Goal: Communication & Community: Answer question/provide support

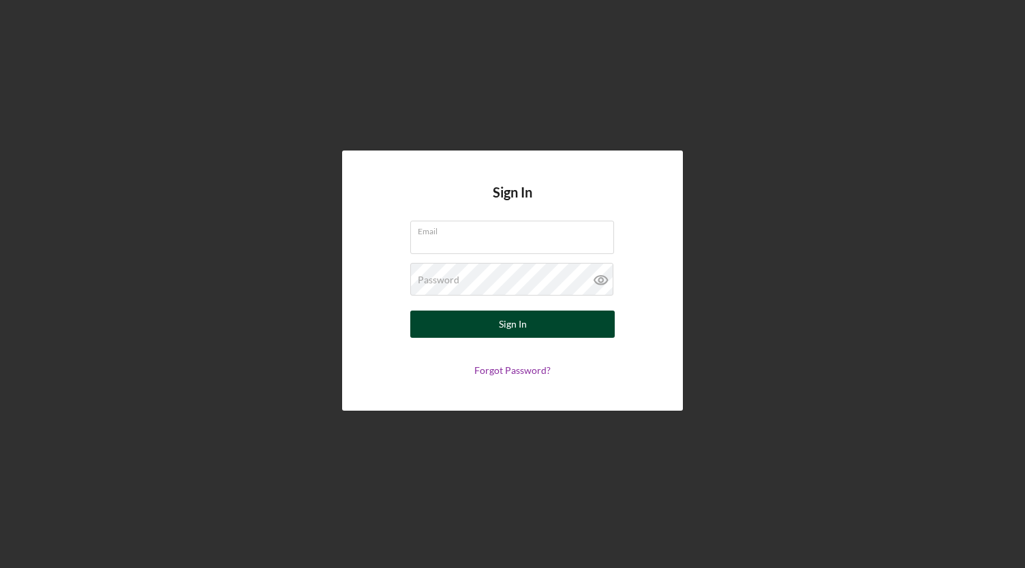
type input "[EMAIL_ADDRESS][DOMAIN_NAME]"
click at [527, 332] on button "Sign In" at bounding box center [512, 324] width 204 height 27
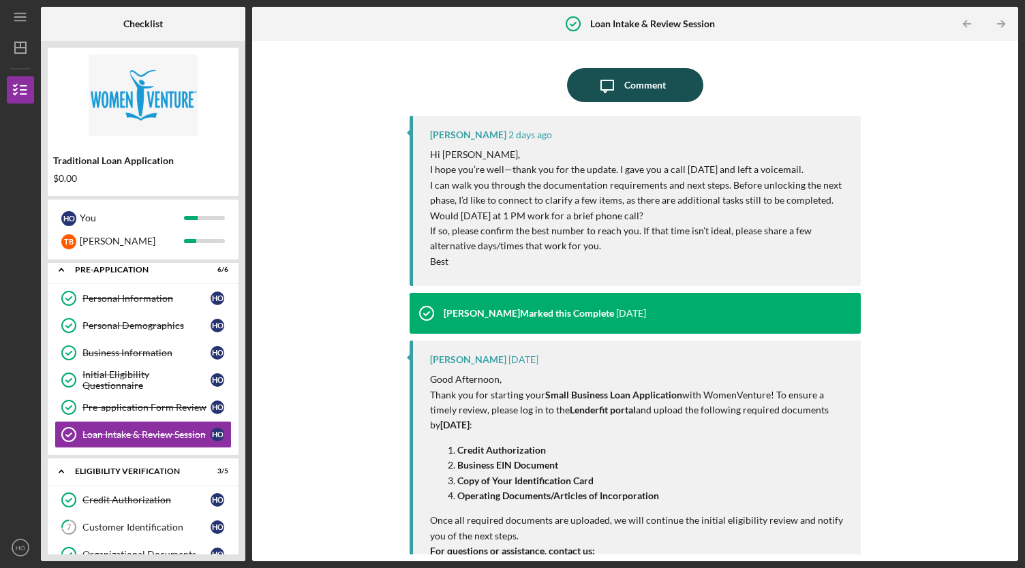
click at [666, 98] on button "Icon/Message Comment" at bounding box center [635, 85] width 136 height 34
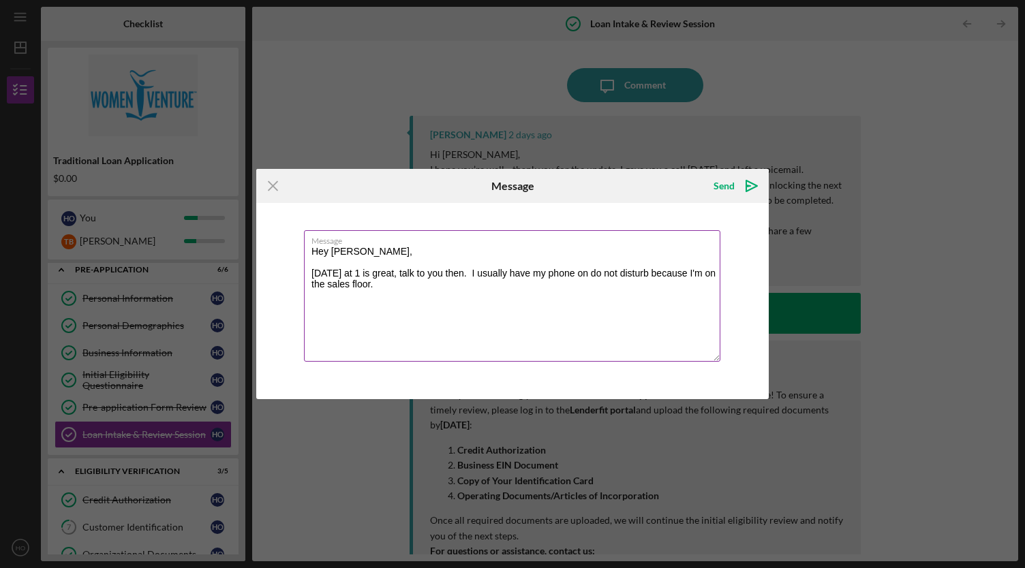
click at [480, 274] on textarea "Hey [PERSON_NAME], [DATE] at 1 is great, talk to you then. I usually have my ph…" at bounding box center [512, 296] width 416 height 132
click at [608, 274] on textarea "Hey [PERSON_NAME], [DATE] at 1 is great, talk to you then. You have the right n…" at bounding box center [512, 296] width 416 height 132
click at [570, 288] on textarea "Hey [PERSON_NAME], [DATE] at 1 is great, talk to you then. You have the right n…" at bounding box center [512, 296] width 416 height 132
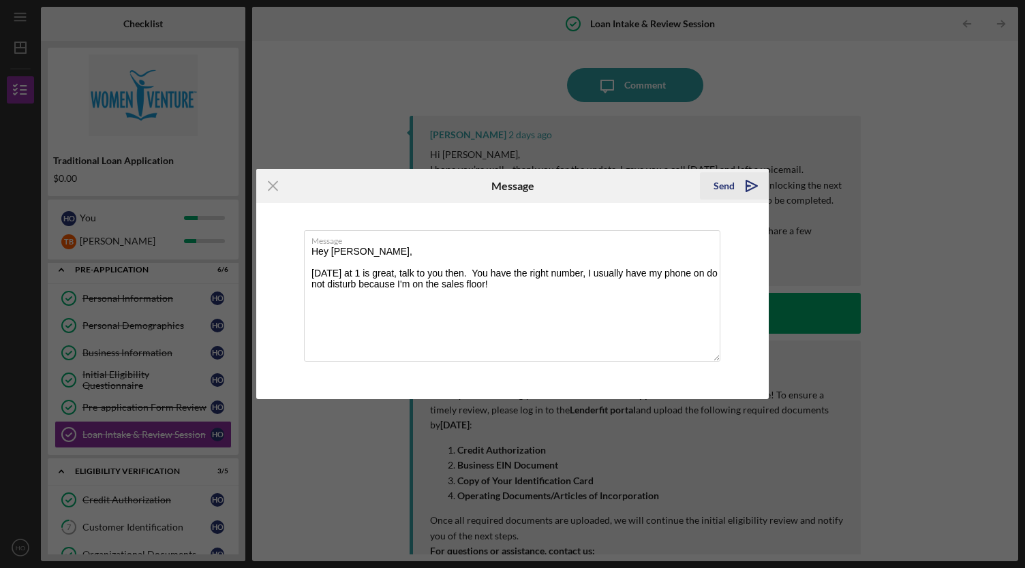
type textarea "Hey [PERSON_NAME], [DATE] at 1 is great, talk to you then. You have the right n…"
click at [737, 191] on icon "Icon/icon-invite-send" at bounding box center [752, 186] width 34 height 34
